Goal: Task Accomplishment & Management: Manage account settings

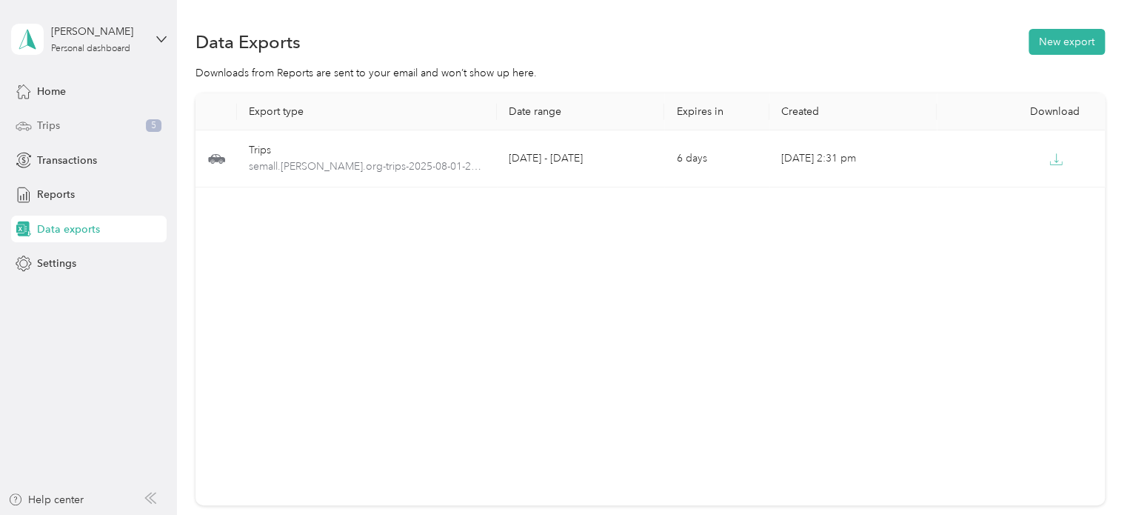
click at [47, 119] on span "Trips" at bounding box center [48, 126] width 23 height 16
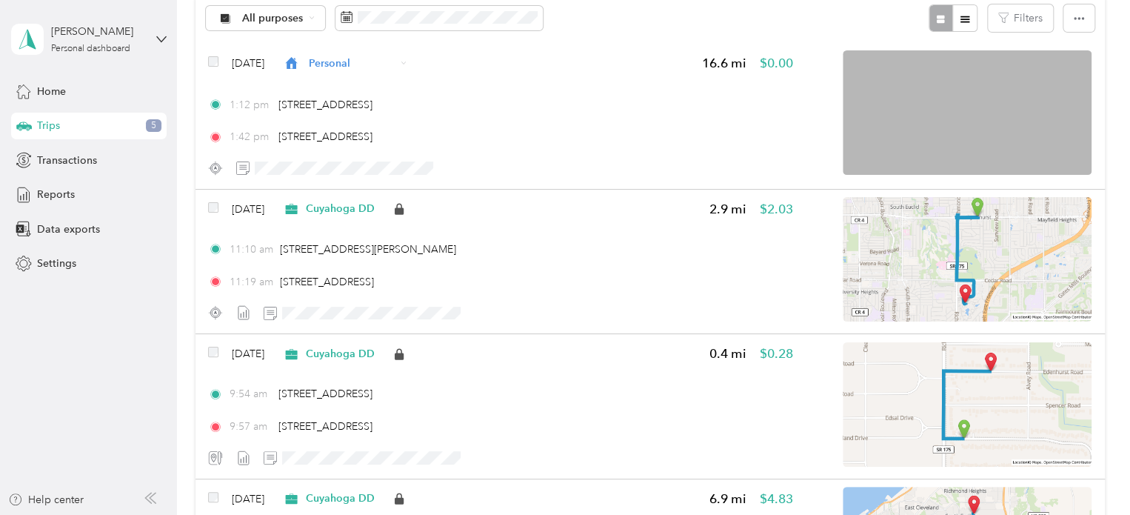
scroll to position [101, 0]
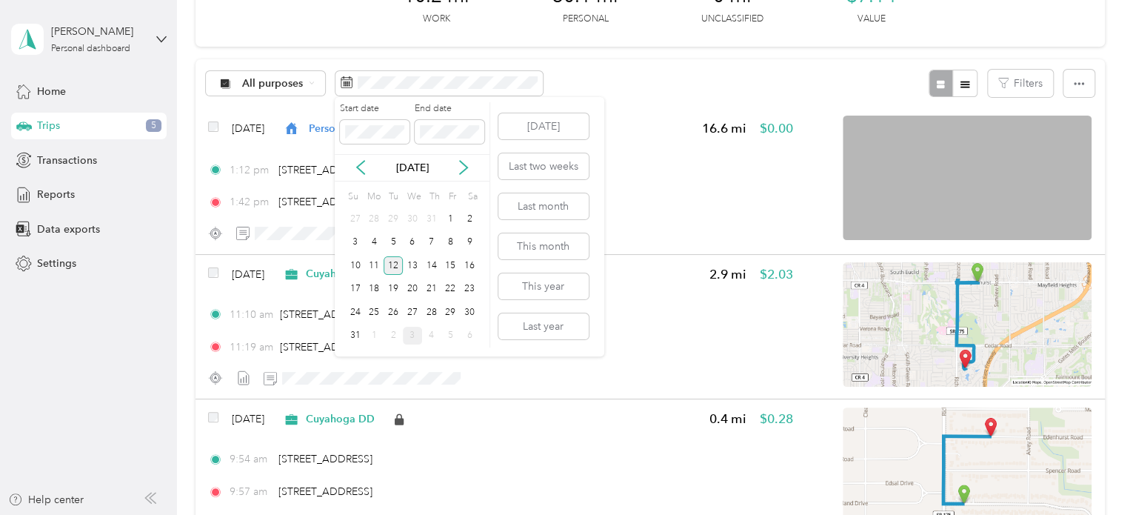
click at [399, 260] on div "12" at bounding box center [392, 265] width 19 height 19
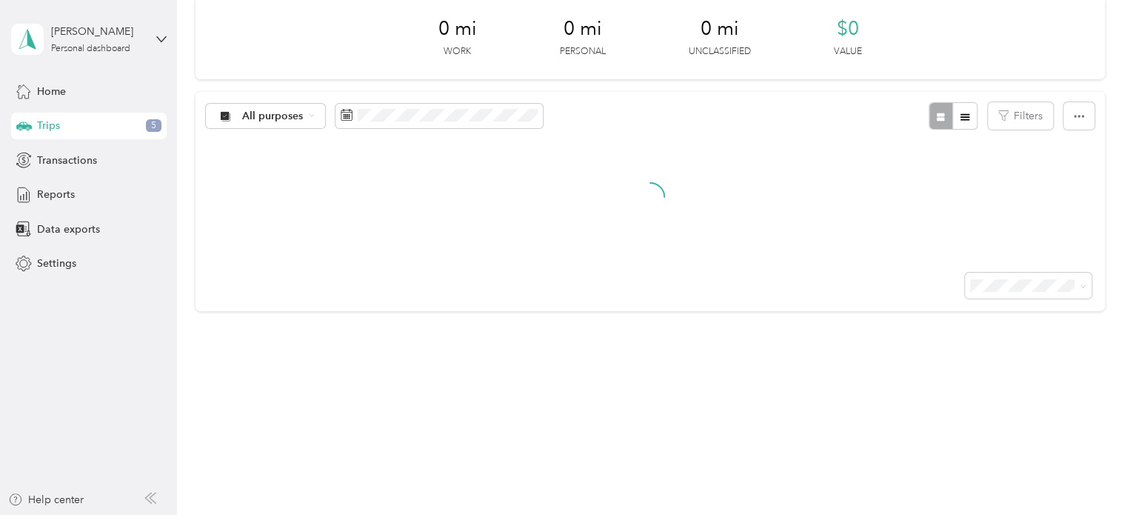
click at [399, 260] on div "12" at bounding box center [392, 261] width 19 height 19
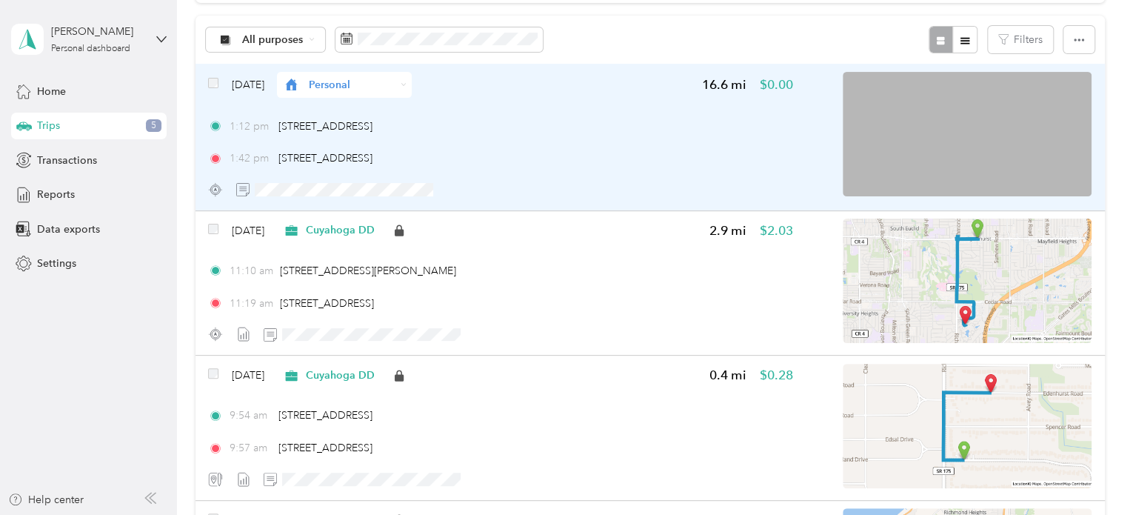
scroll to position [43, 0]
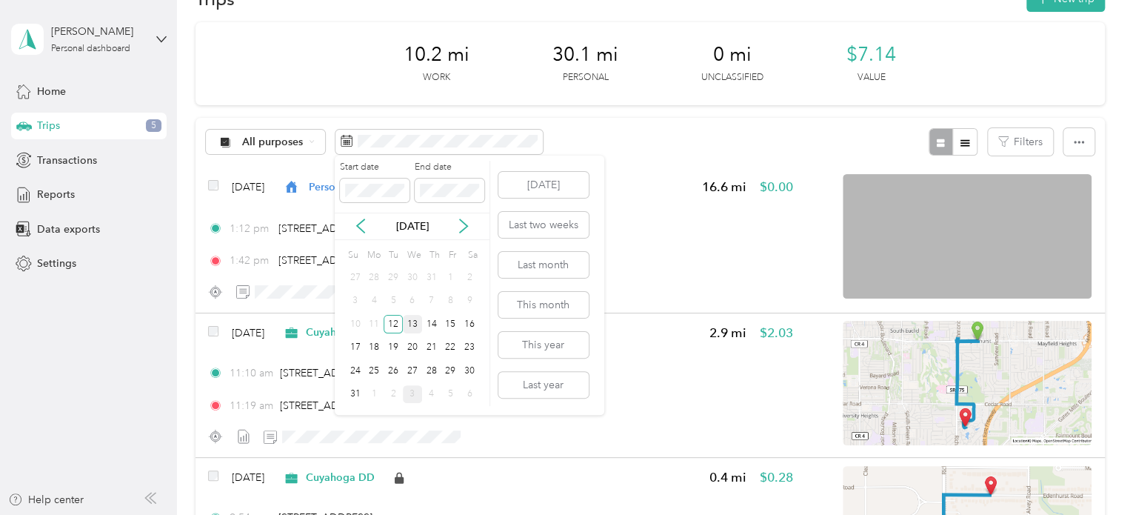
click at [412, 326] on div "13" at bounding box center [412, 324] width 19 height 19
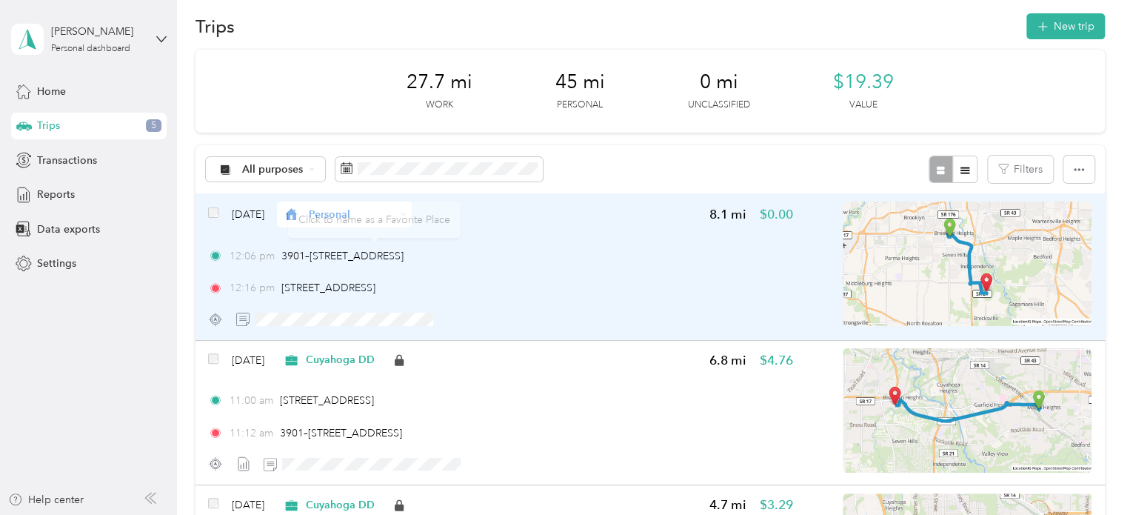
scroll to position [15, 0]
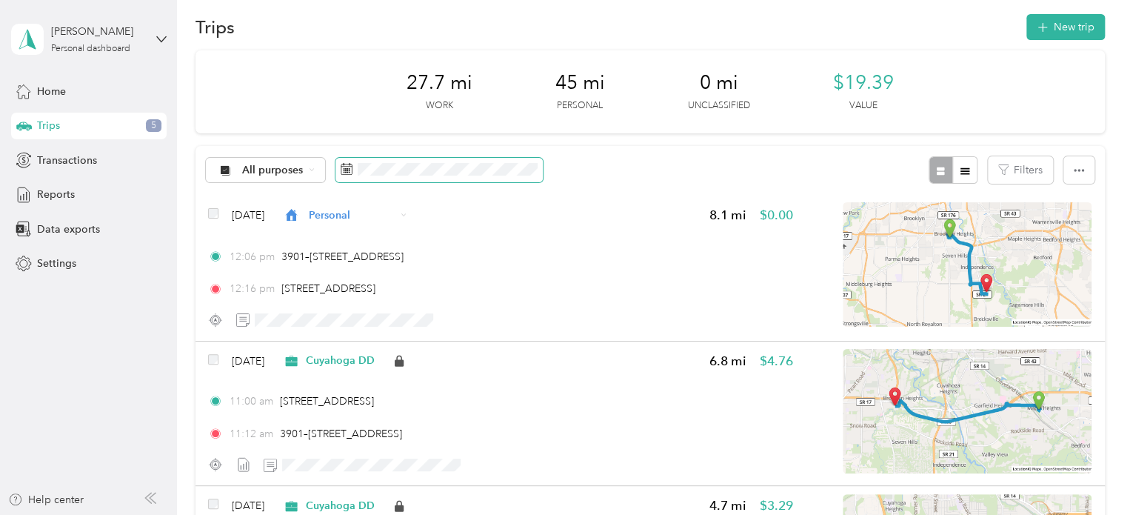
click at [352, 169] on icon at bounding box center [347, 169] width 12 height 12
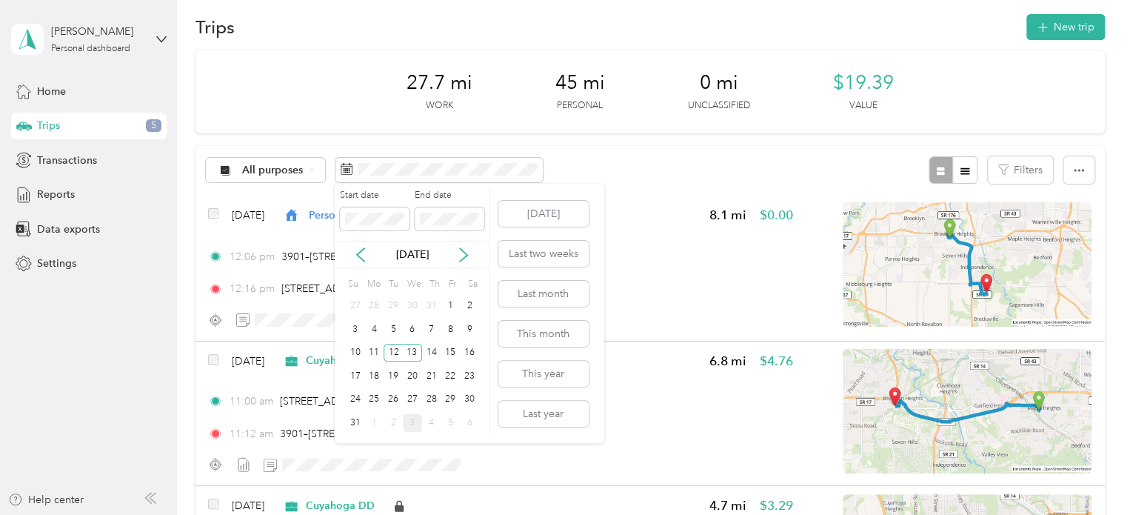
click at [410, 423] on div "3" at bounding box center [412, 422] width 19 height 19
click at [414, 307] on div "3" at bounding box center [412, 306] width 19 height 19
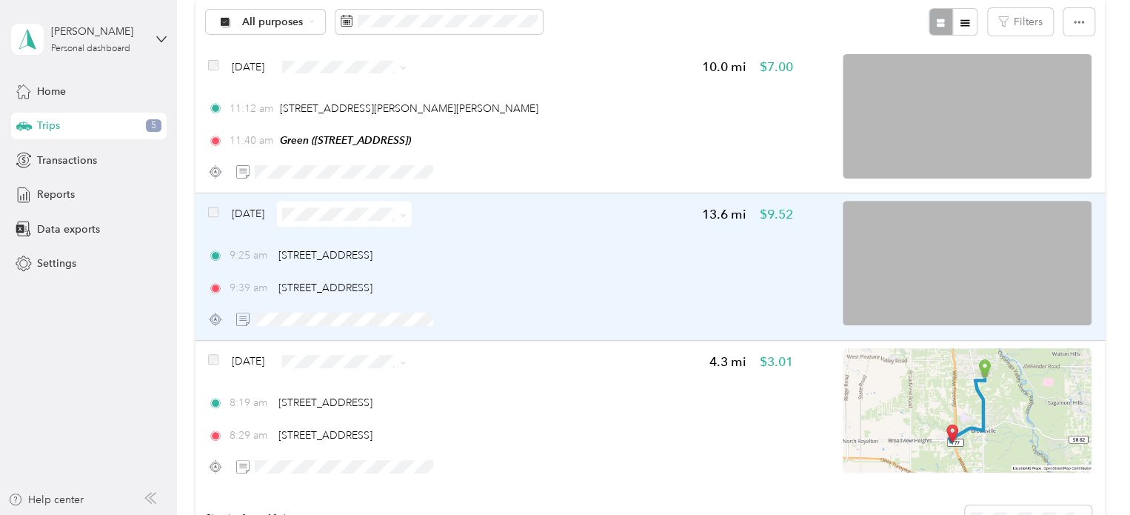
scroll to position [165, 0]
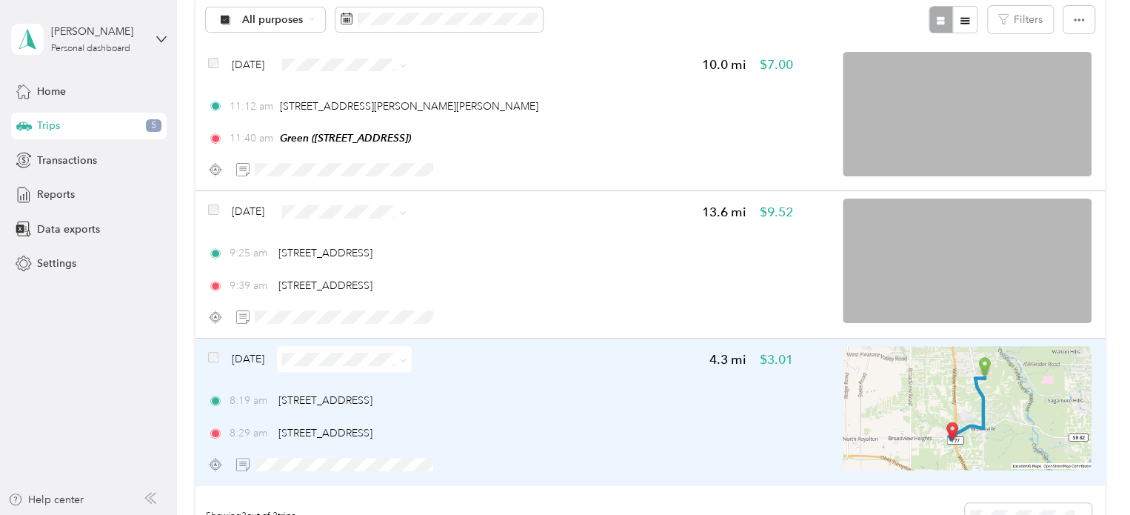
click at [1025, 409] on img at bounding box center [966, 408] width 249 height 124
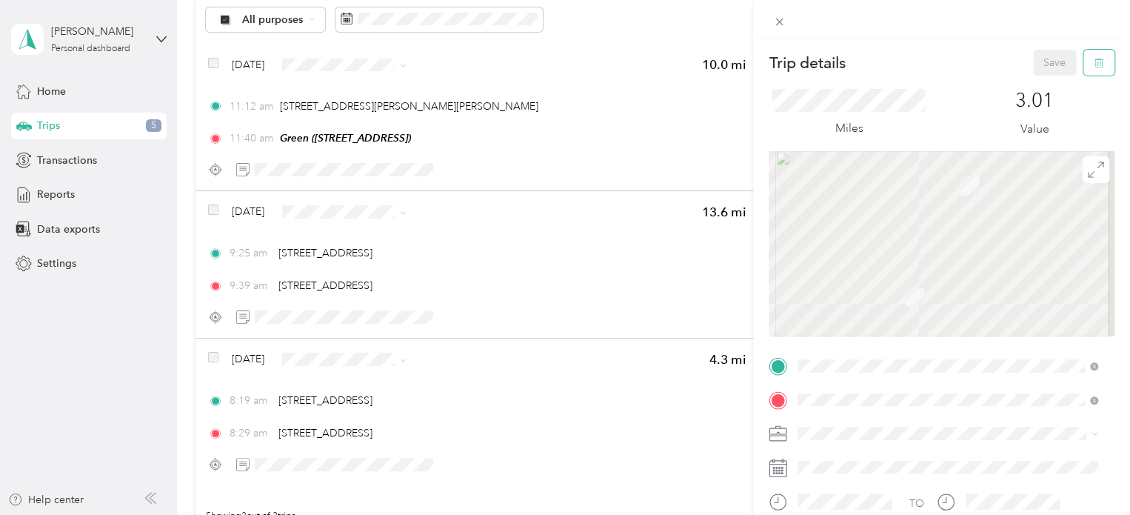
click at [1093, 67] on icon "button" at bounding box center [1098, 63] width 10 height 10
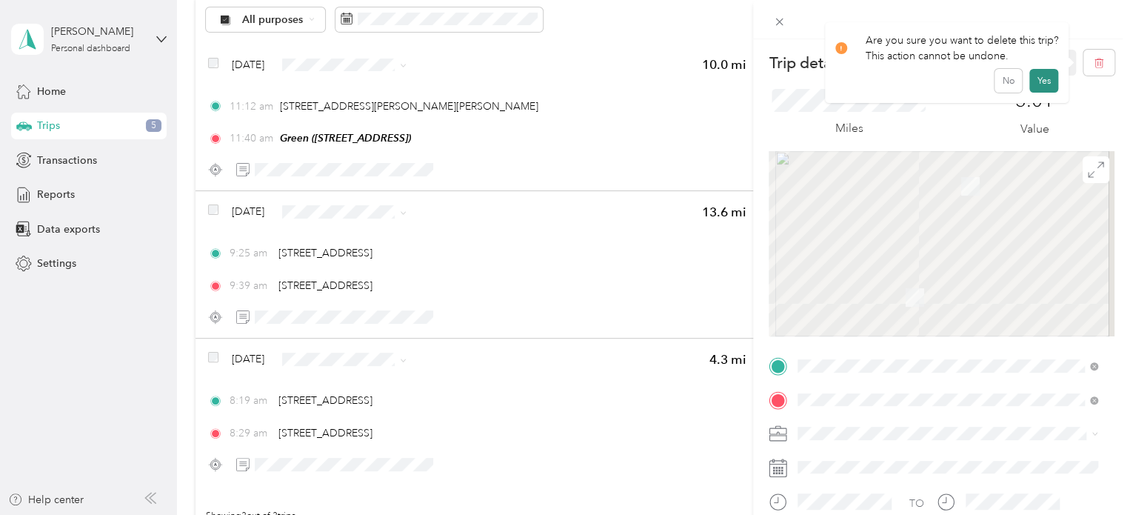
click at [1036, 76] on button "Yes" at bounding box center [1043, 81] width 29 height 24
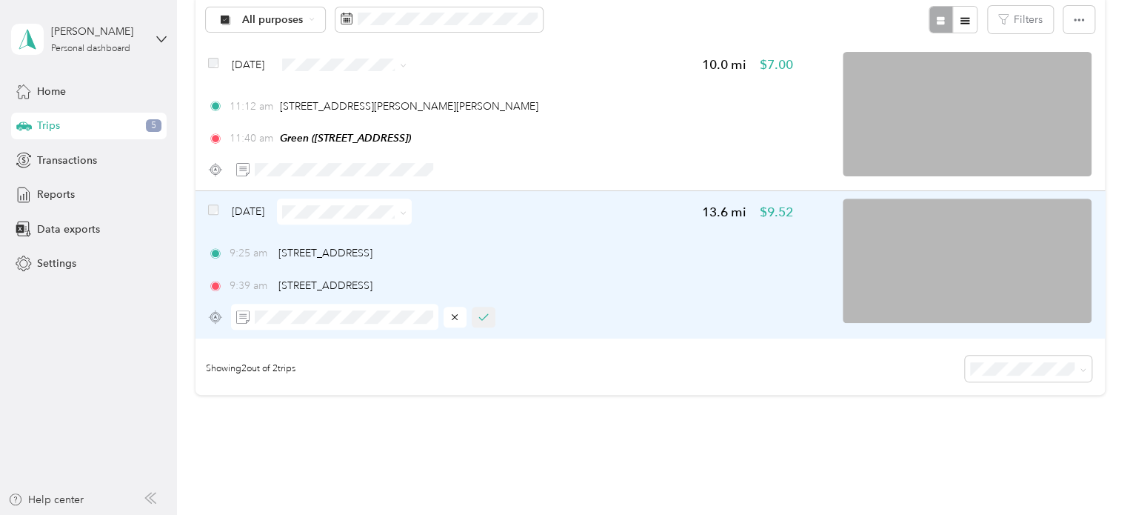
click at [476, 321] on button "button" at bounding box center [484, 316] width 24 height 21
click at [406, 212] on icon at bounding box center [403, 213] width 7 height 7
click at [369, 257] on span "Personal" at bounding box center [381, 265] width 88 height 16
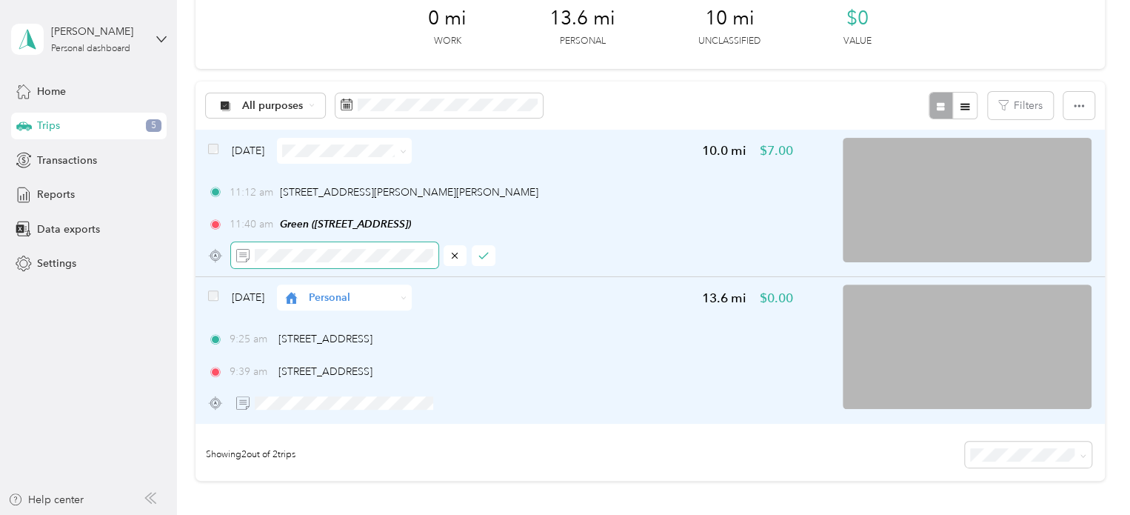
scroll to position [76, 0]
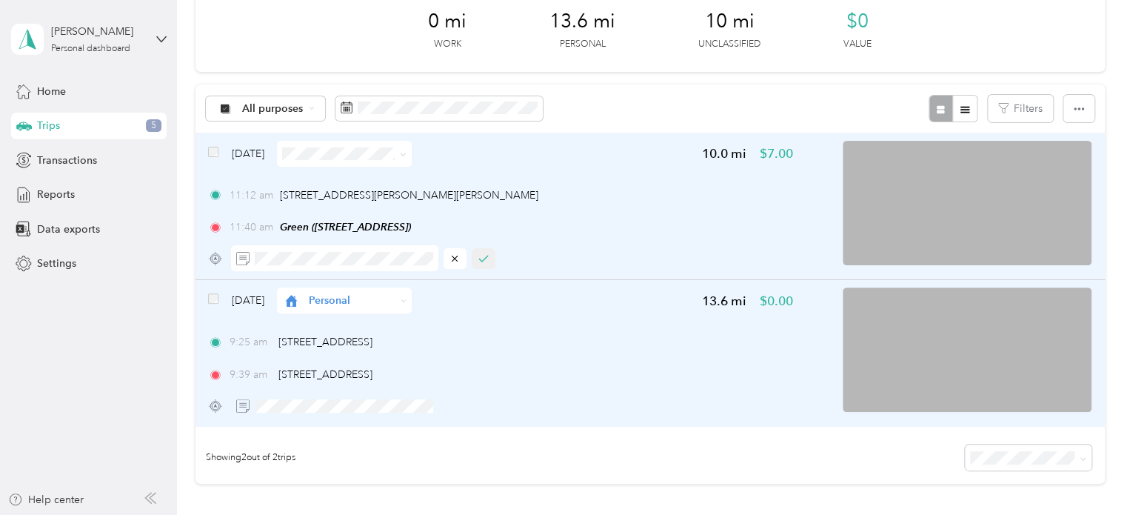
click at [487, 253] on icon "button" at bounding box center [483, 258] width 10 height 10
click at [422, 153] on div "Click to name as a Favorite Place" at bounding box center [380, 162] width 172 height 36
click at [406, 154] on icon at bounding box center [403, 154] width 7 height 7
click at [363, 181] on li "Cuyahoga DD" at bounding box center [367, 180] width 135 height 26
